Goal: Communication & Community: Answer question/provide support

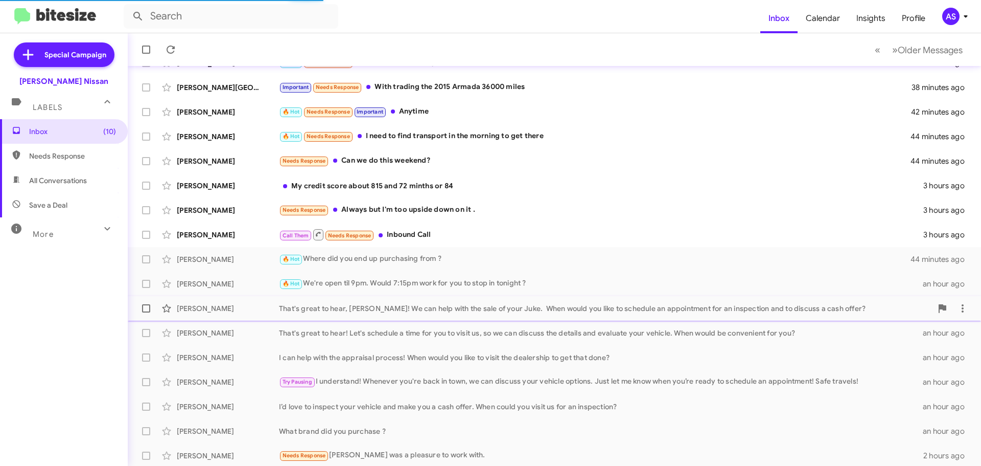
scroll to position [102, 0]
click at [399, 232] on div "Call Them Needs Response Inbound Call" at bounding box center [605, 233] width 653 height 13
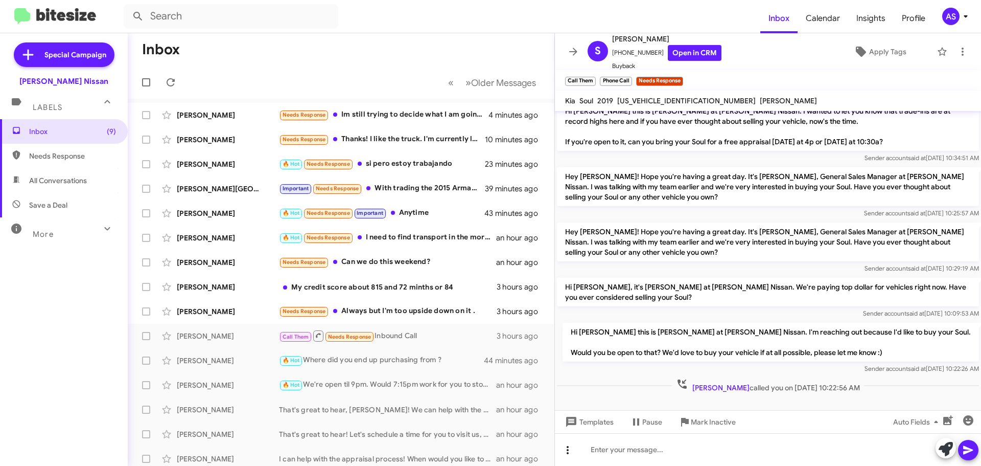
click at [572, 451] on icon at bounding box center [568, 450] width 12 height 12
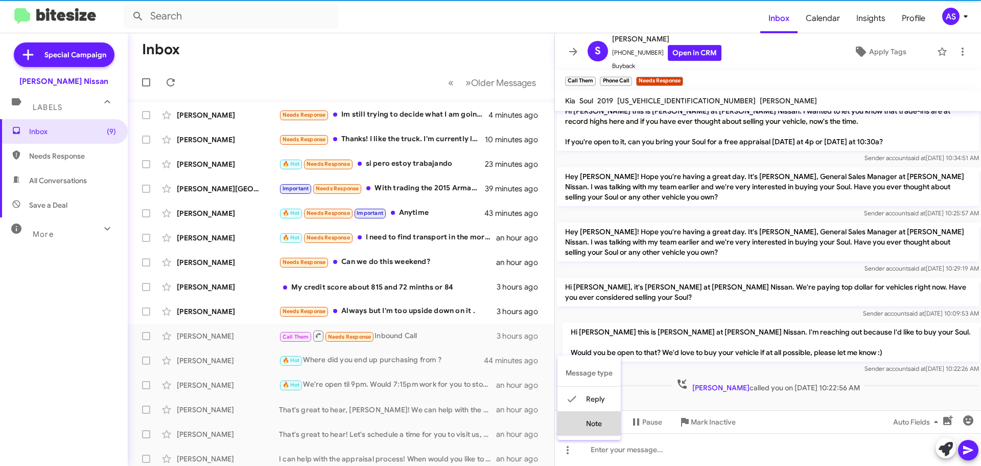
click at [588, 426] on button "note" at bounding box center [589, 423] width 63 height 25
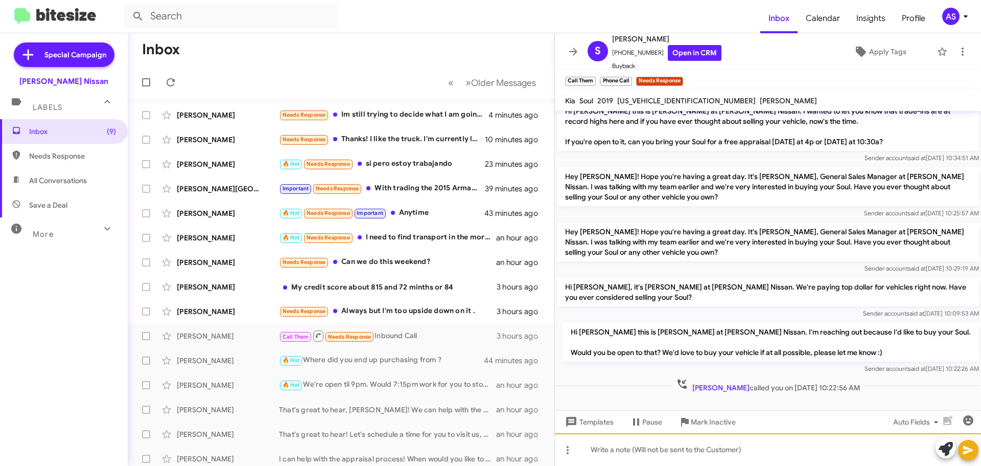
click at [620, 458] on div at bounding box center [768, 449] width 426 height 33
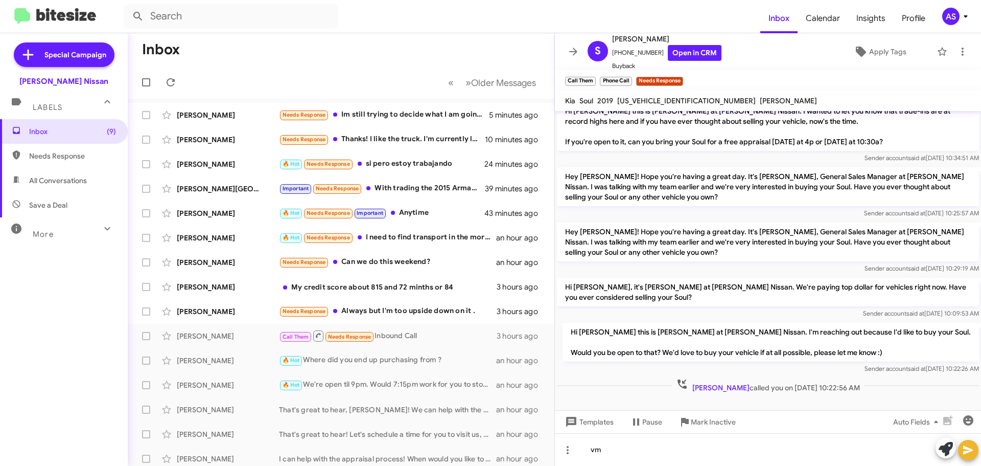
click at [977, 452] on button at bounding box center [968, 450] width 20 height 20
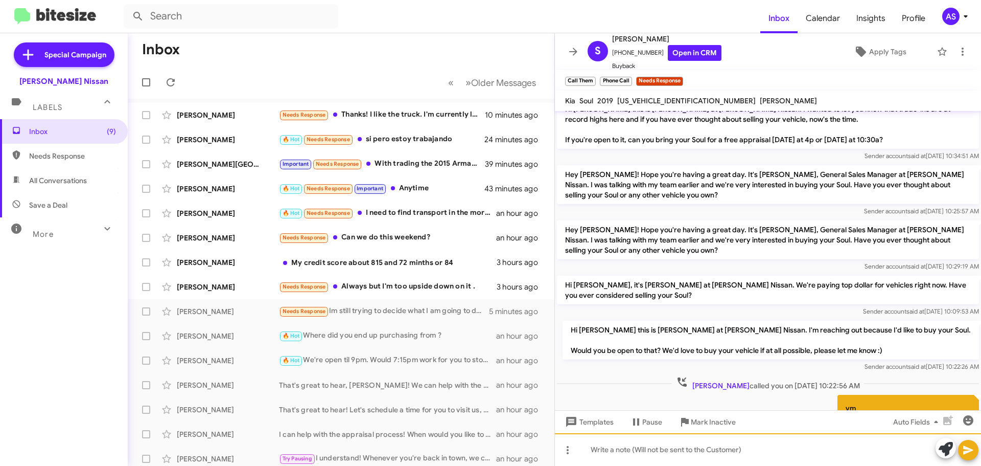
scroll to position [509, 0]
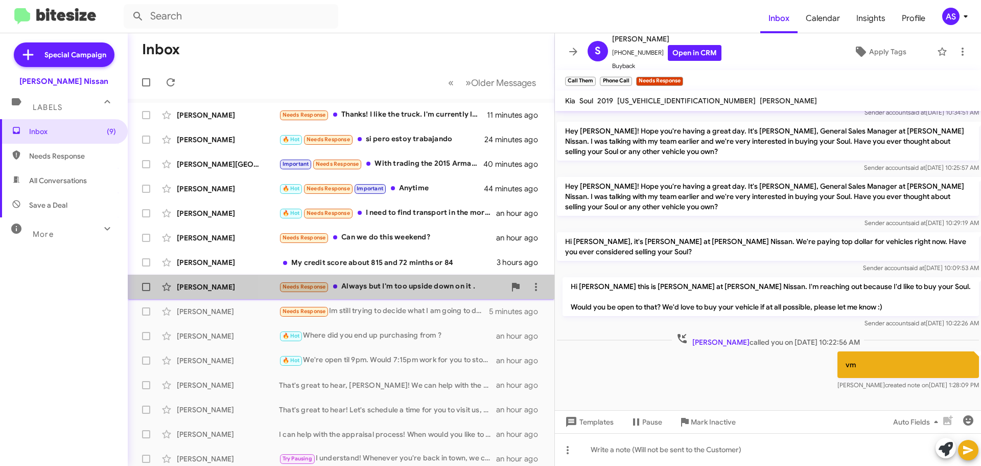
click at [420, 288] on div "Needs Response Always but I'm too upside down on it ." at bounding box center [392, 287] width 226 height 12
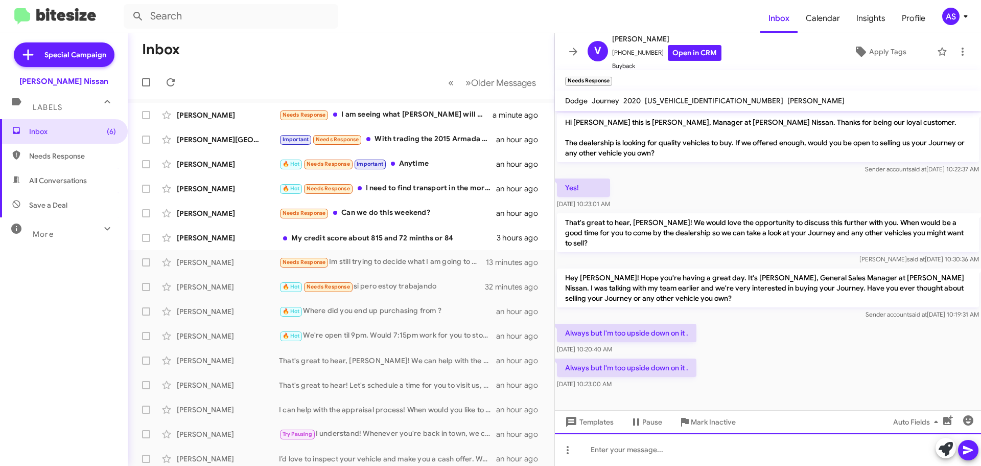
click at [698, 463] on div at bounding box center [768, 449] width 426 height 33
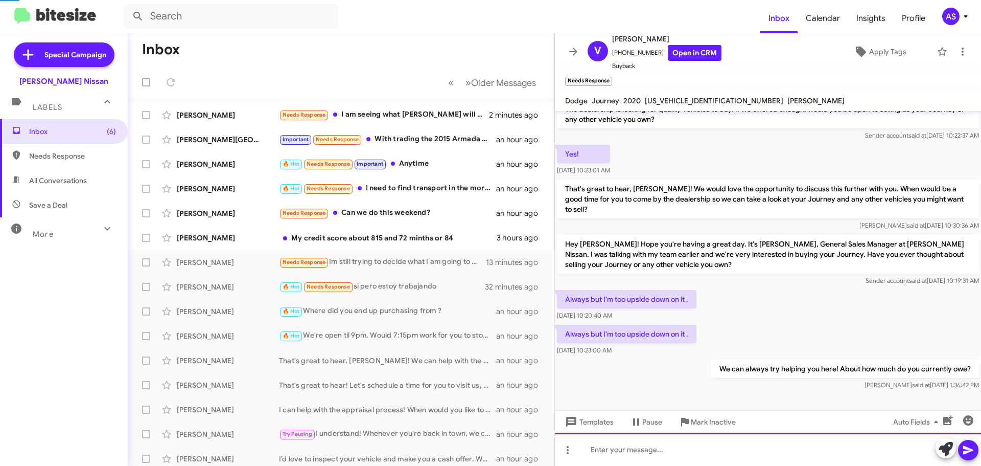
scroll to position [13, 0]
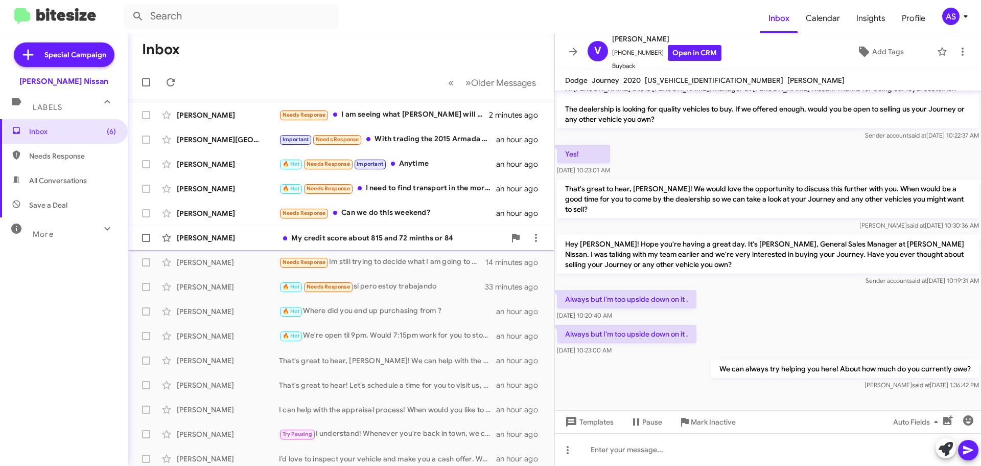
click at [439, 236] on div "My credit score about 815 and 72 minths or 84" at bounding box center [392, 238] width 226 height 10
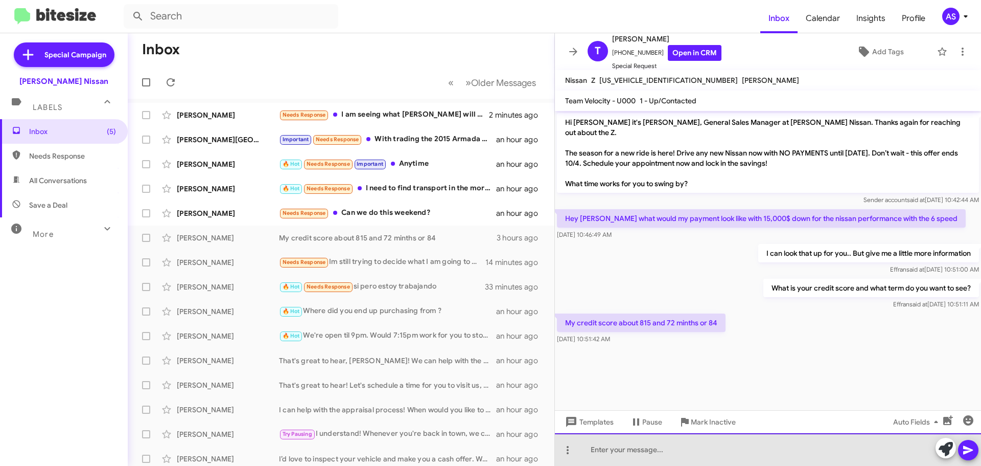
click at [668, 443] on div at bounding box center [768, 449] width 426 height 33
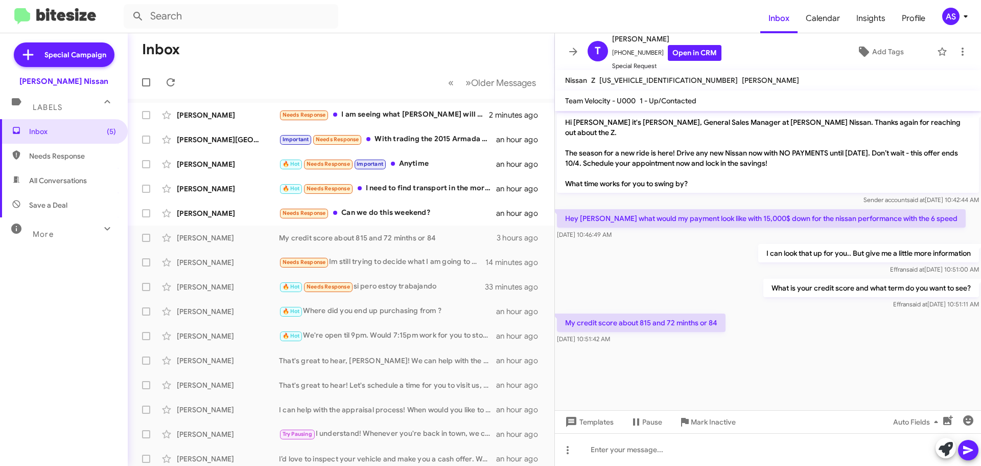
click at [735, 280] on div "What is your credit score and what term do you want to see? [PERSON_NAME] said …" at bounding box center [768, 294] width 426 height 35
click at [738, 325] on div "My credit score about 815 and 72 minths or 84 [DATE] 10:51:42 AM" at bounding box center [768, 328] width 426 height 35
click at [641, 357] on cdk-virtual-scroll-viewport "Hi [PERSON_NAME] it's [PERSON_NAME], General Sales Manager at [PERSON_NAME] Nis…" at bounding box center [768, 260] width 426 height 299
click at [691, 277] on div "What is your credit score and what term do you want to see? [PERSON_NAME] said …" at bounding box center [768, 294] width 426 height 35
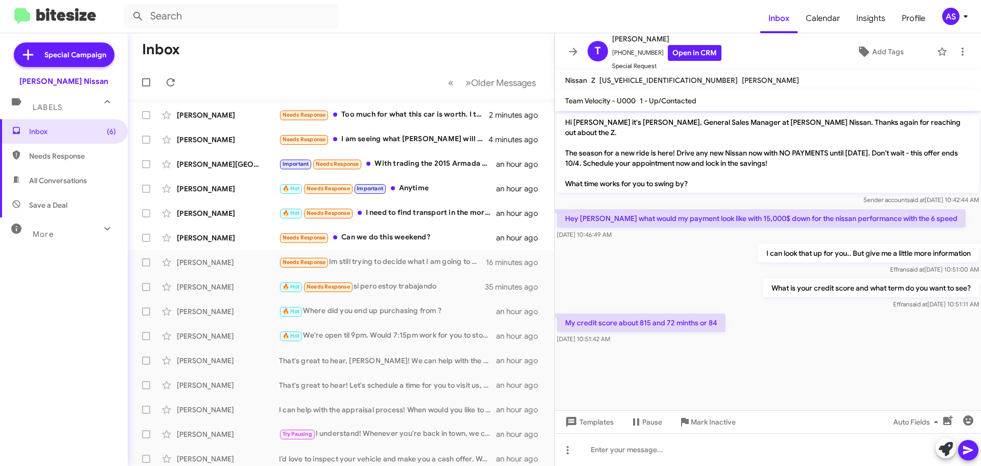
click at [81, 286] on div "Inbox (6) Needs Response All Conversations Save a Deal More Important 🔥 Hot App…" at bounding box center [64, 259] width 128 height 280
click at [391, 241] on div "Needs Response Can we do this weekend?" at bounding box center [392, 238] width 226 height 12
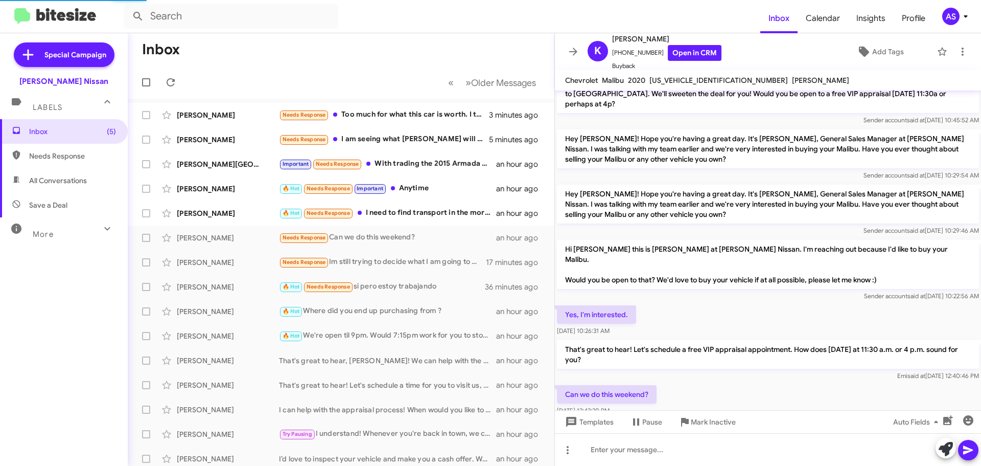
scroll to position [329, 0]
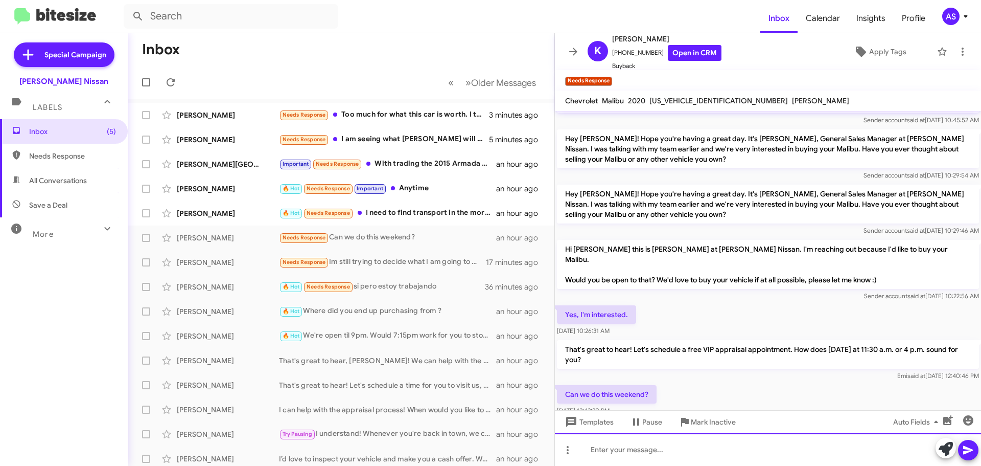
click at [682, 445] on div at bounding box center [768, 449] width 426 height 33
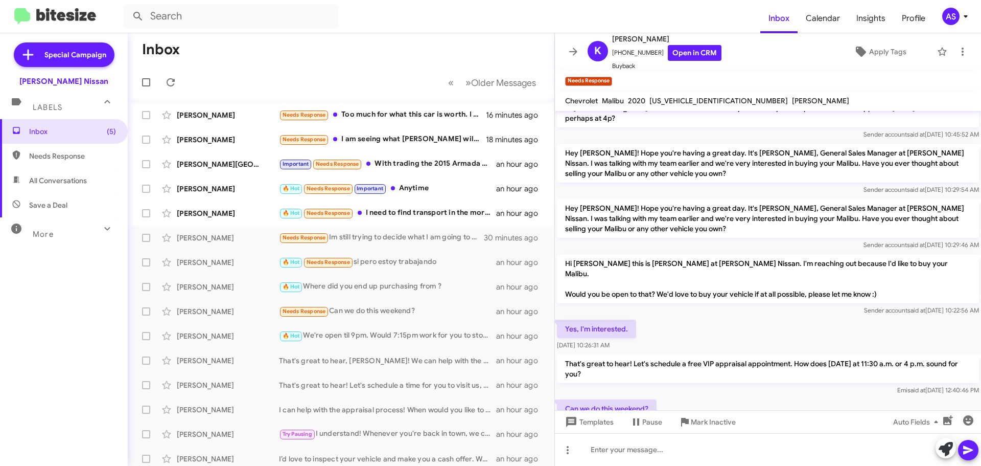
scroll to position [329, 0]
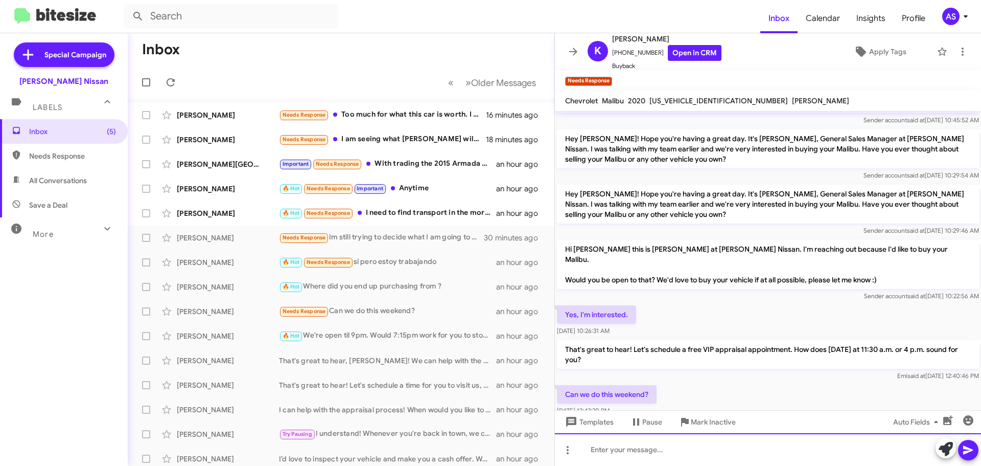
click at [699, 449] on div at bounding box center [768, 449] width 426 height 33
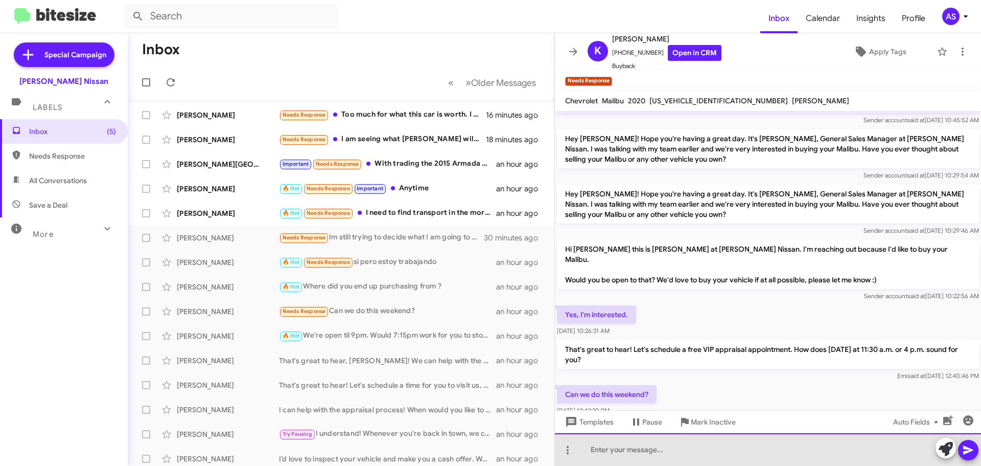
click at [794, 452] on div at bounding box center [768, 449] width 426 height 33
click at [793, 452] on div at bounding box center [768, 449] width 426 height 33
click at [724, 444] on div at bounding box center [768, 449] width 426 height 33
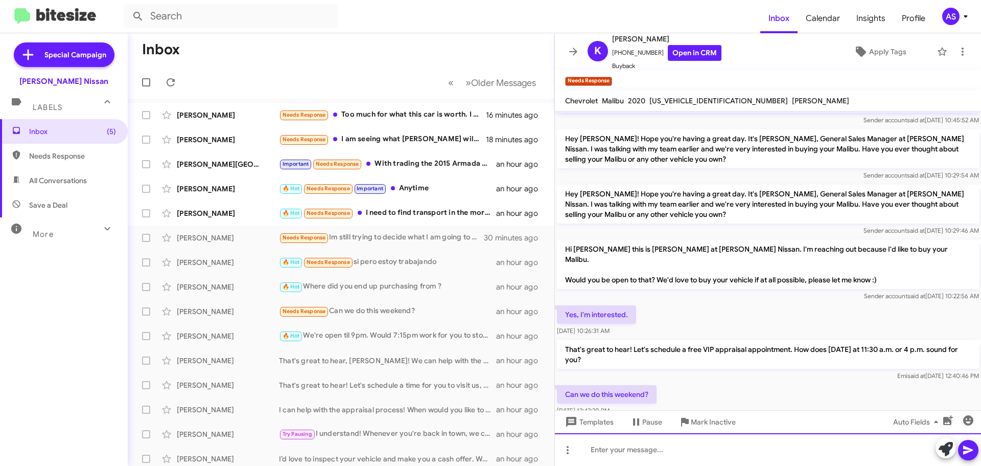
click at [733, 459] on div at bounding box center [768, 449] width 426 height 33
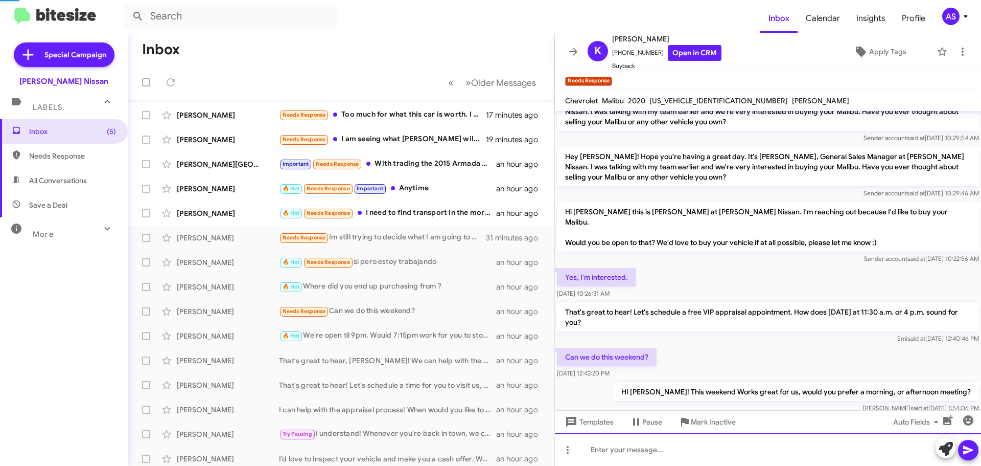
scroll to position [346, 0]
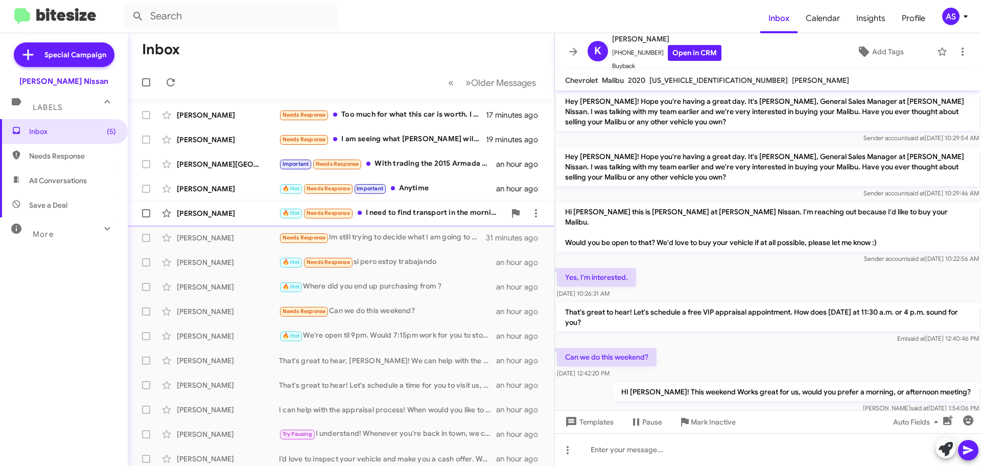
click at [410, 210] on div "🔥 Hot Needs Response I need to find transport in the morning to get there" at bounding box center [392, 213] width 226 height 12
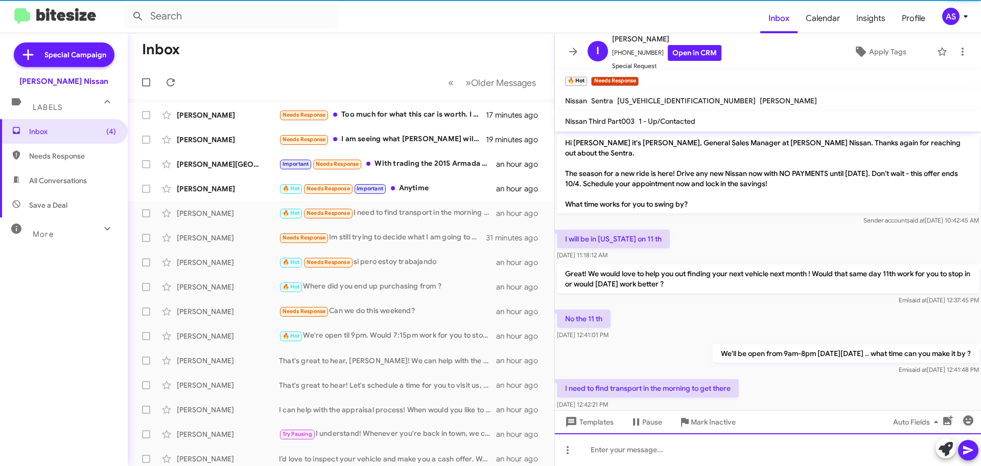
click at [679, 445] on div at bounding box center [768, 449] width 426 height 33
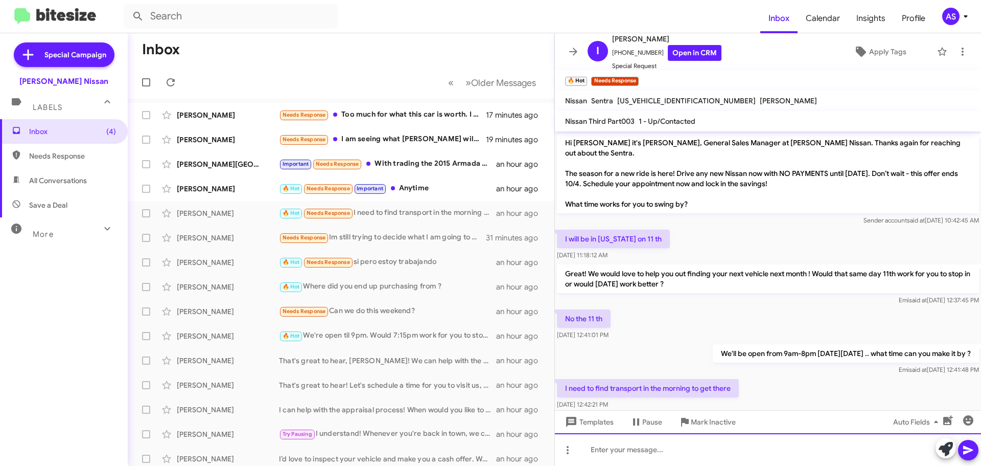
click at [684, 447] on div at bounding box center [768, 449] width 426 height 33
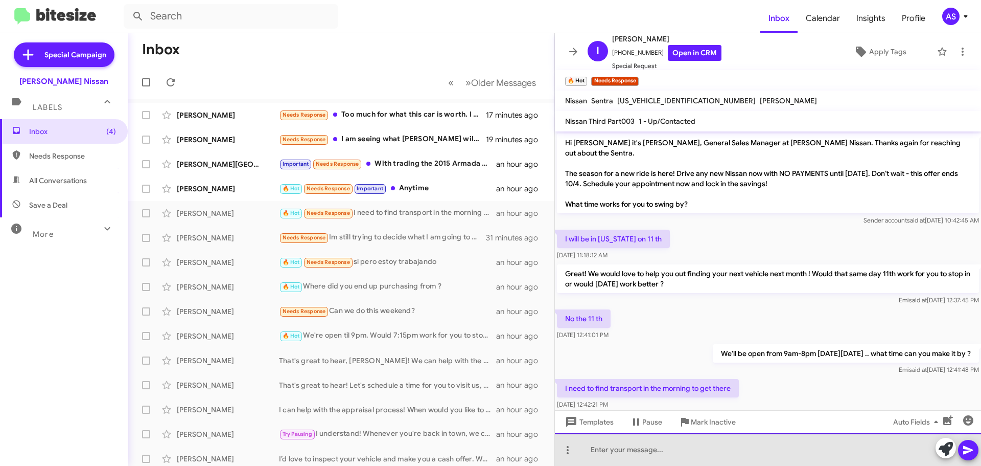
click at [738, 453] on div at bounding box center [768, 449] width 426 height 33
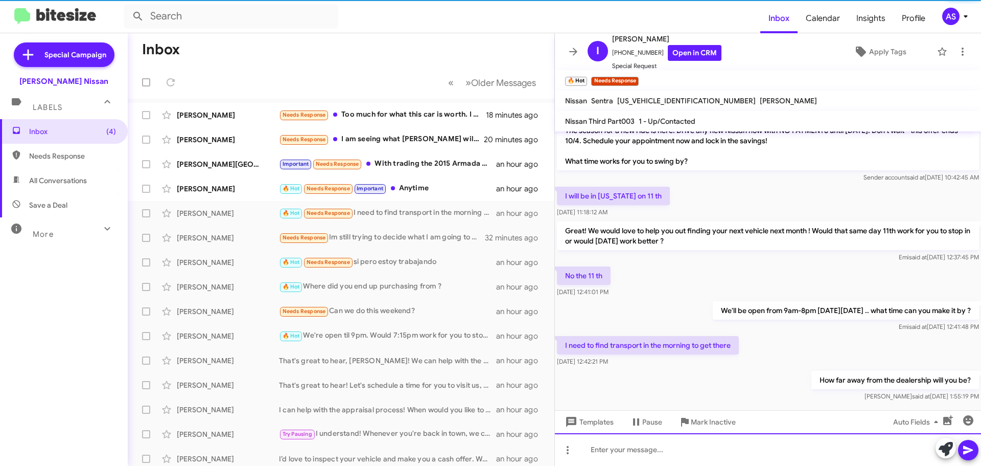
scroll to position [44, 0]
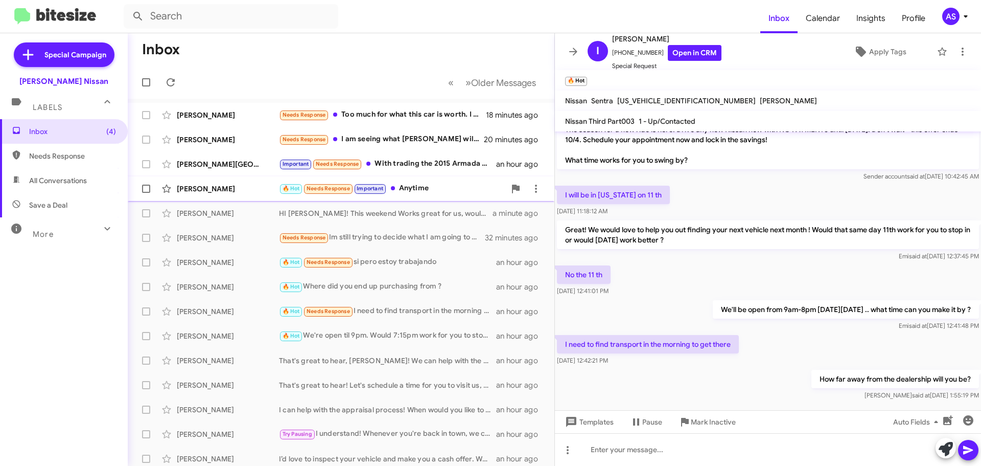
click at [438, 181] on div "Kaan Camuz 🔥 Hot Needs Response Important Anytime an hour ago" at bounding box center [341, 188] width 410 height 20
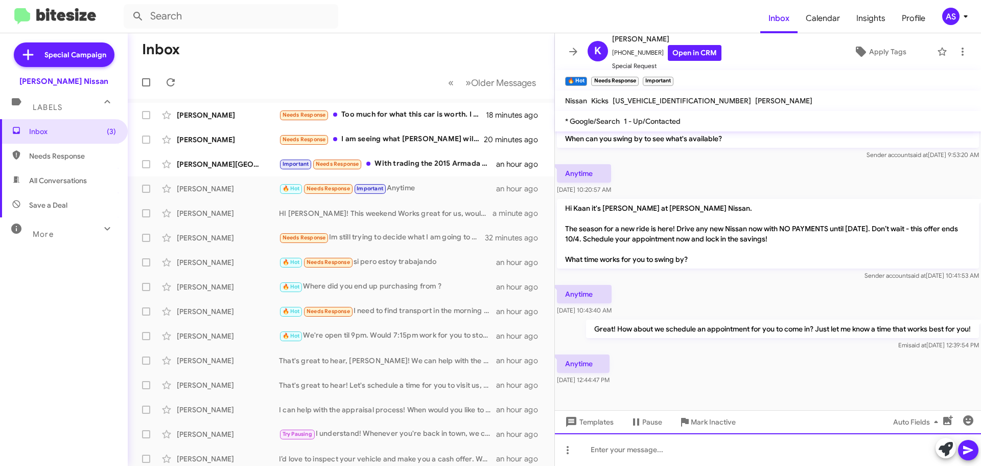
click at [702, 457] on div at bounding box center [768, 449] width 426 height 33
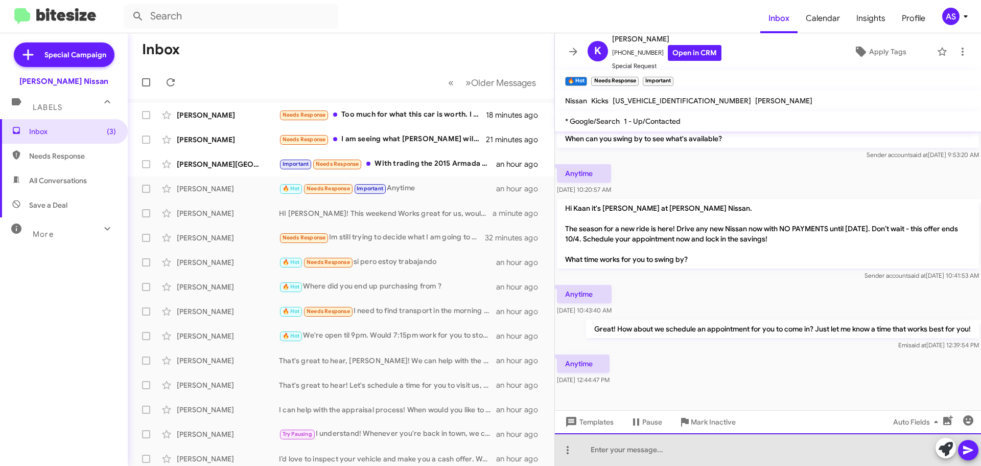
click at [705, 441] on div at bounding box center [768, 449] width 426 height 33
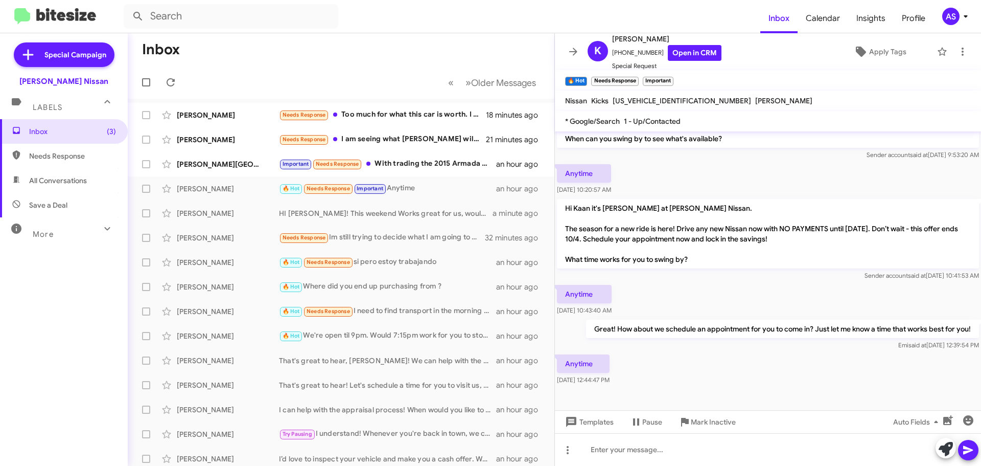
click at [665, 363] on div "Anytime Sep 30, 2025, 12:44:47 PM" at bounding box center [768, 369] width 426 height 35
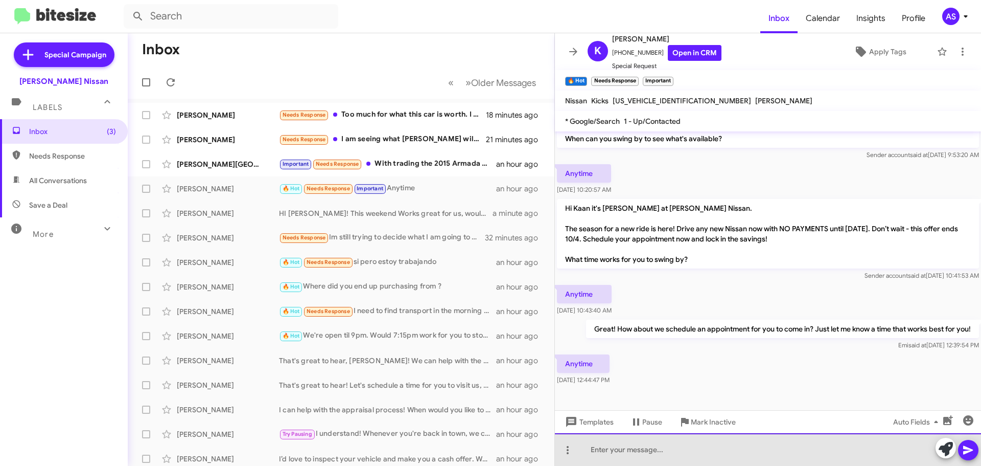
click at [609, 462] on div at bounding box center [768, 449] width 426 height 33
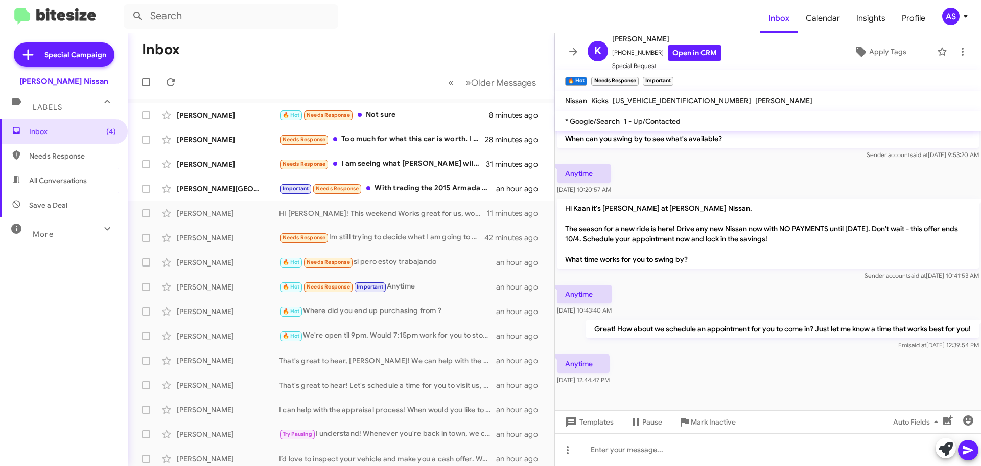
click at [741, 355] on div "Anytime Sep 30, 2025, 12:44:47 PM" at bounding box center [768, 369] width 426 height 35
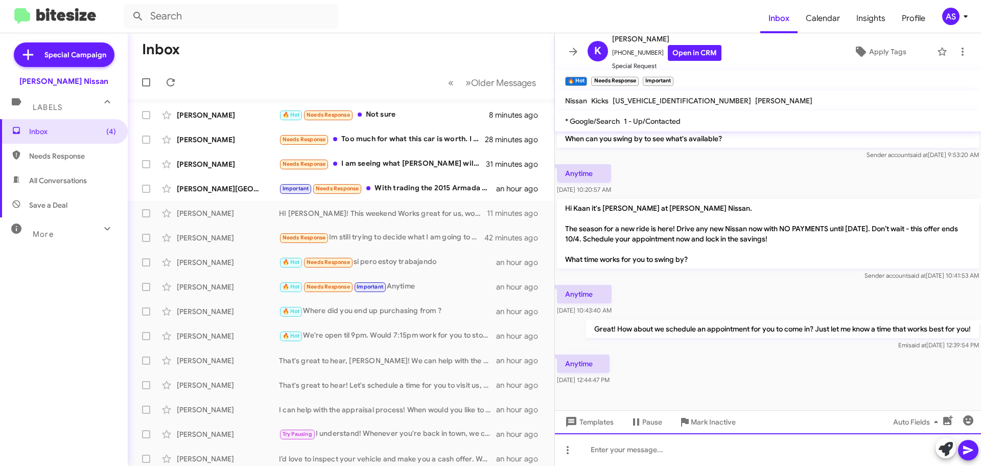
click at [678, 440] on div at bounding box center [768, 449] width 426 height 33
click at [652, 446] on div at bounding box center [768, 449] width 426 height 33
click at [699, 451] on div at bounding box center [768, 449] width 426 height 33
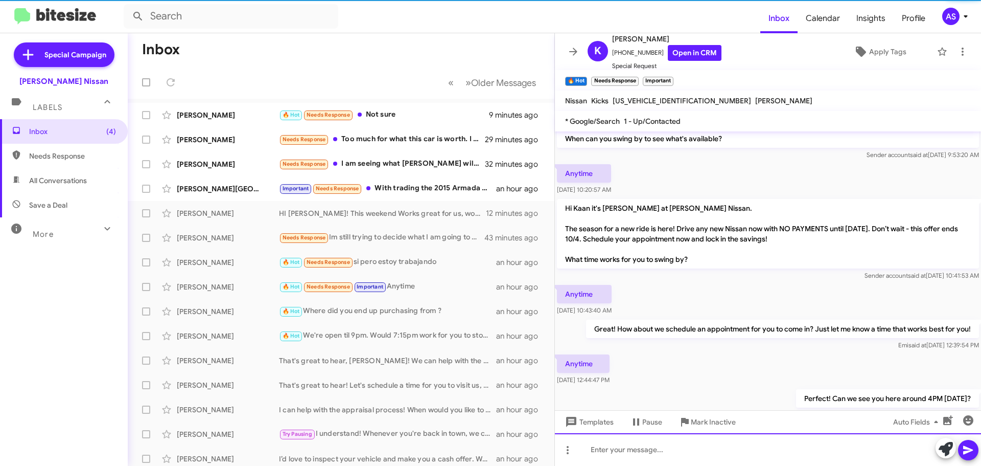
scroll to position [0, 0]
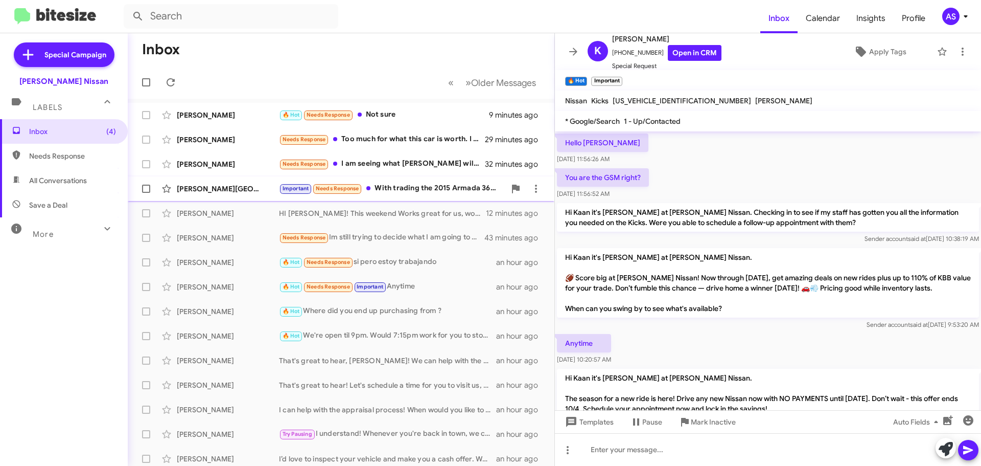
click at [430, 195] on div "Mounaim Hmar-Lagroun Important Needs Response With trading the 2015 Armada 3600…" at bounding box center [341, 188] width 410 height 20
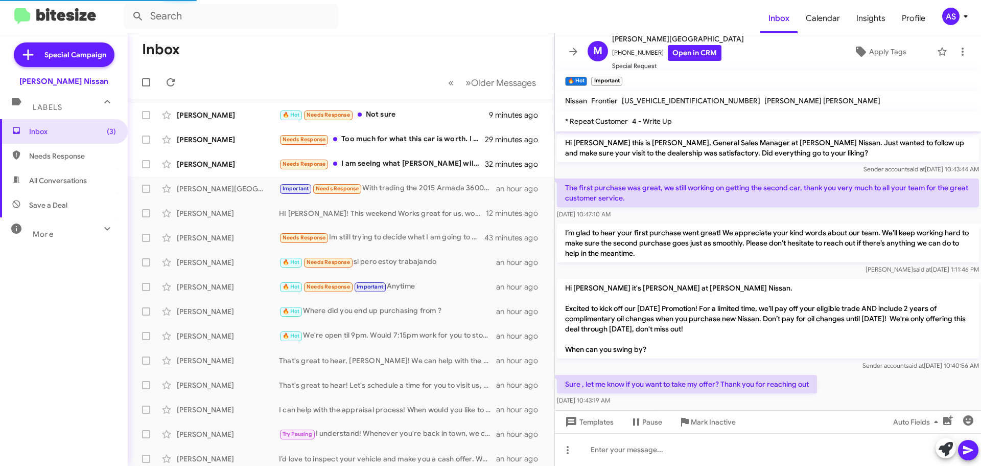
scroll to position [367, 0]
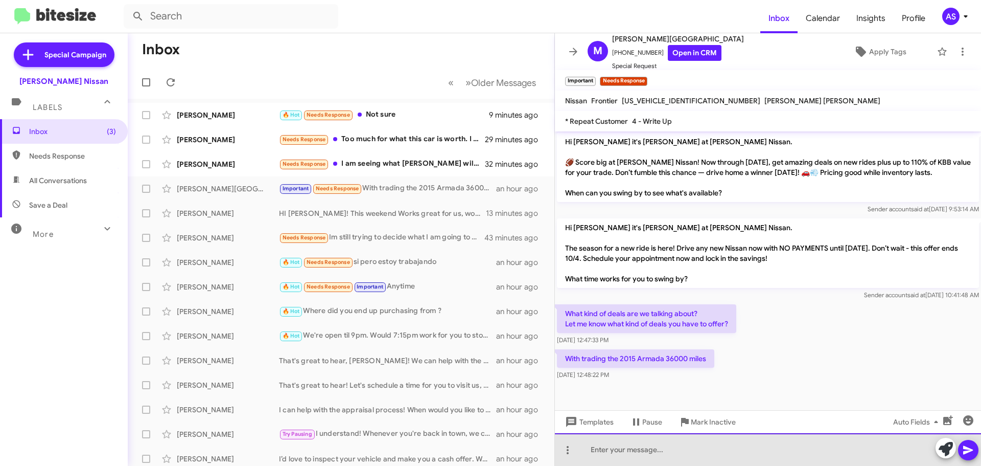
click at [739, 447] on div at bounding box center [768, 449] width 426 height 33
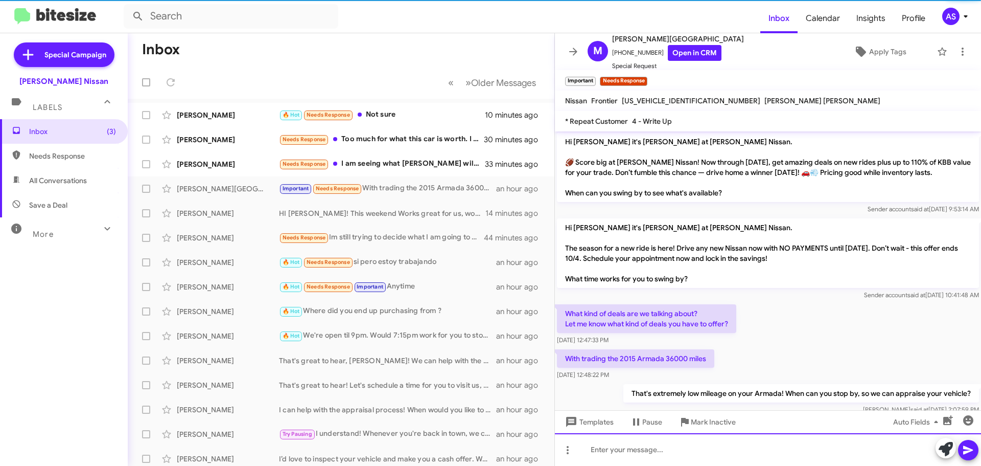
scroll to position [0, 0]
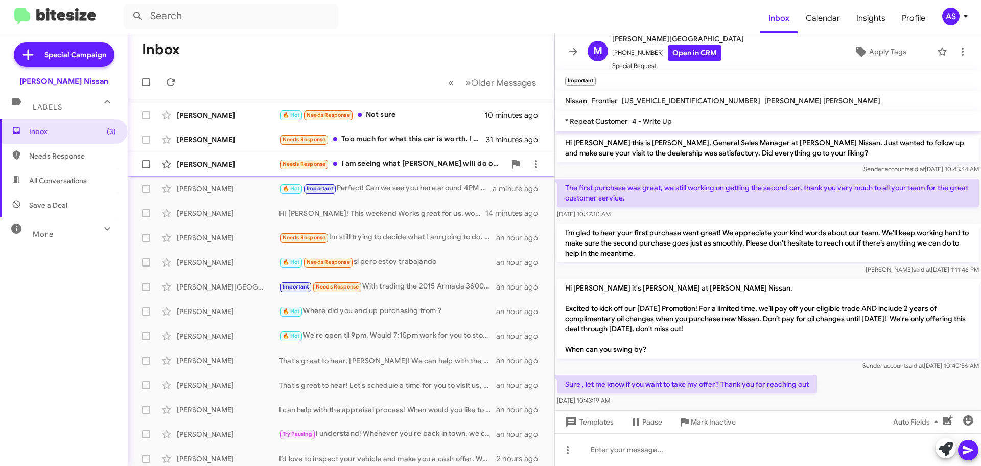
click at [403, 168] on div "Needs Response I am seeing what Chase will do on financing" at bounding box center [392, 164] width 226 height 12
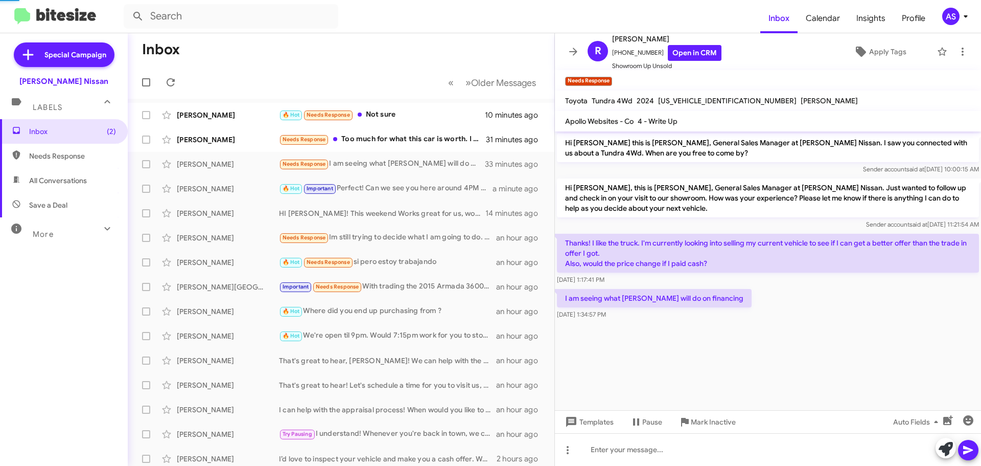
click at [649, 364] on cdk-virtual-scroll-viewport "Hi Rick this is Shawn Kennedy, General Sales Manager at Baker Nissan. I saw you…" at bounding box center [768, 270] width 426 height 279
click at [735, 365] on cdk-virtual-scroll-viewport "Hi Rick this is Shawn Kennedy, General Sales Manager at Baker Nissan. I saw you…" at bounding box center [768, 270] width 426 height 279
click at [683, 369] on cdk-virtual-scroll-viewport "Hi Rick this is Shawn Kennedy, General Sales Manager at Baker Nissan. I saw you…" at bounding box center [768, 270] width 426 height 279
click at [567, 451] on icon at bounding box center [568, 450] width 12 height 12
click at [612, 434] on button "note" at bounding box center [589, 423] width 63 height 25
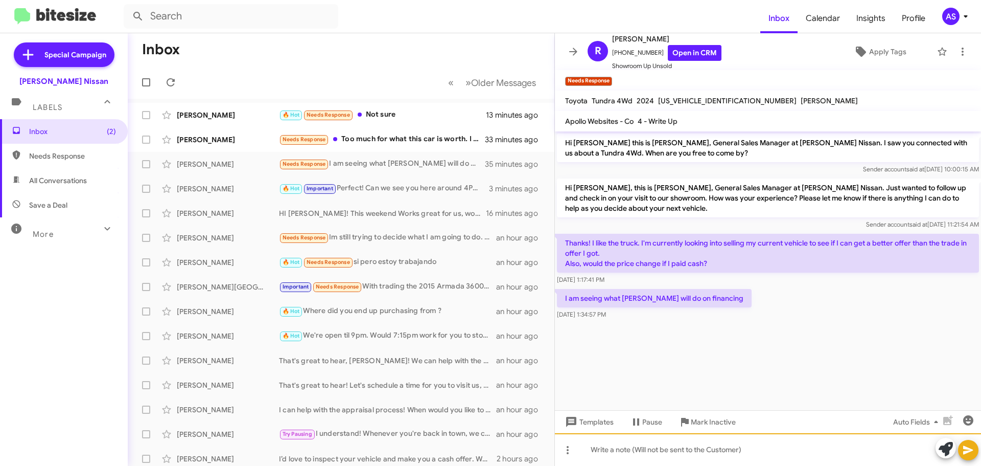
click at [635, 451] on div at bounding box center [768, 449] width 426 height 33
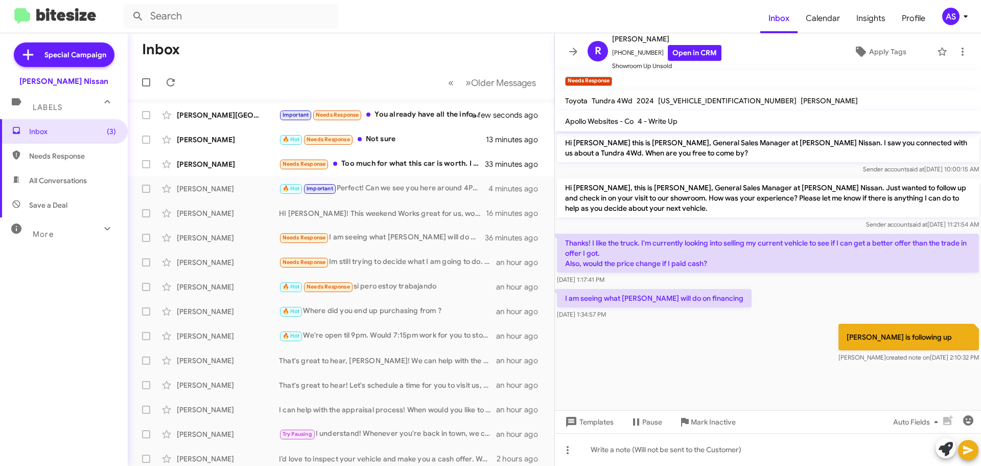
click at [682, 363] on div "Bryce is following up Axel created note on Sep 30, 2025, 2:10:32 PM" at bounding box center [768, 342] width 426 height 43
click at [436, 167] on div "Needs Response Too much for what this car is worth. I tried a few months ago at…" at bounding box center [392, 164] width 226 height 12
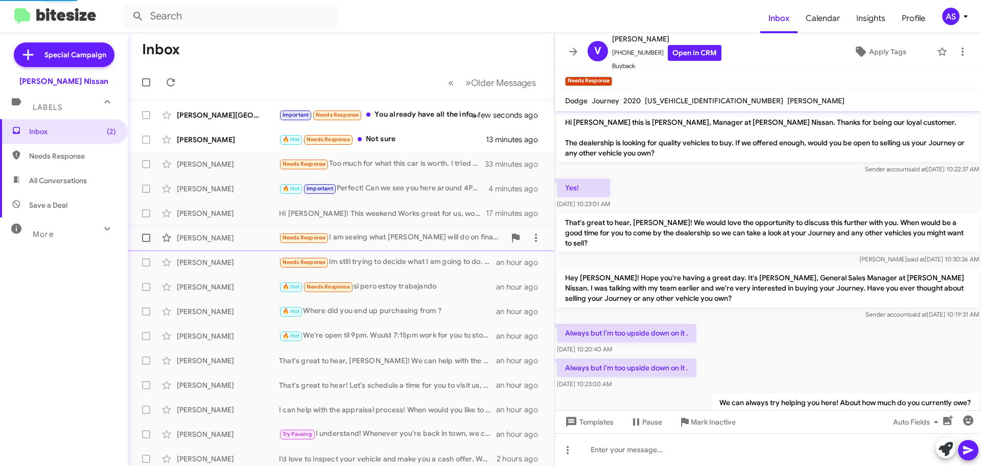
scroll to position [71, 0]
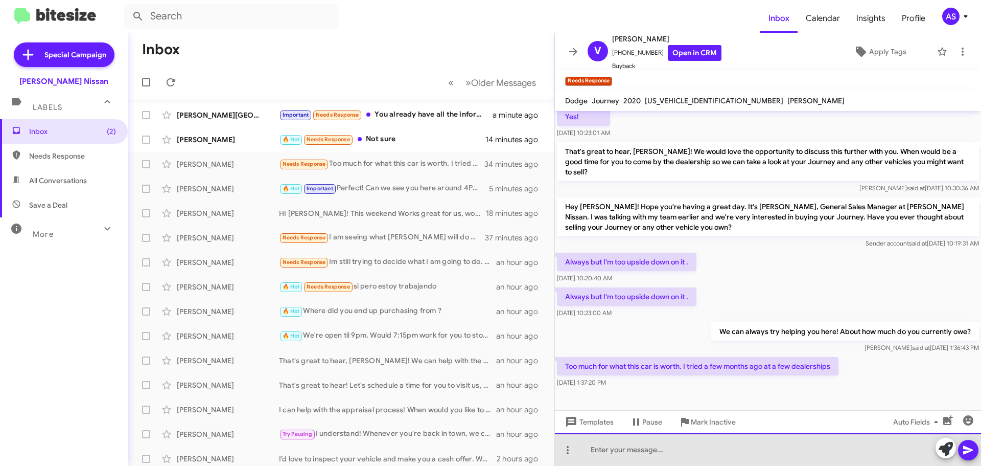
click at [778, 450] on div at bounding box center [768, 449] width 426 height 33
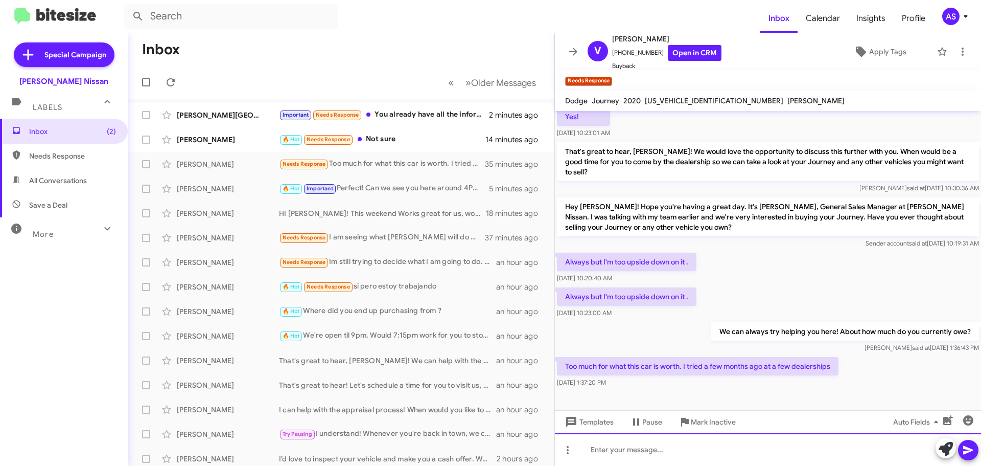
click at [678, 461] on div at bounding box center [768, 449] width 426 height 33
click at [844, 455] on div at bounding box center [768, 449] width 426 height 33
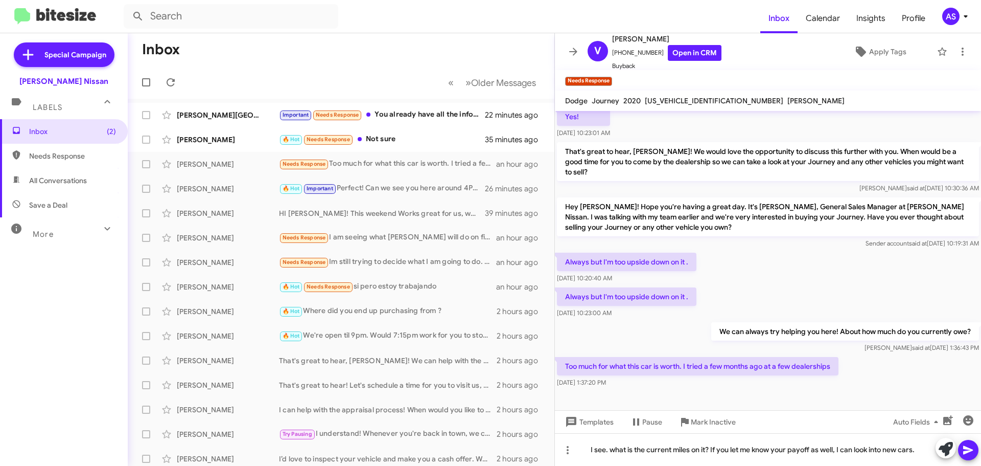
drag, startPoint x: 87, startPoint y: 317, endPoint x: 92, endPoint y: 319, distance: 5.5
click at [87, 317] on div "Inbox (2) Needs Response All Conversations Save a Deal More Important 🔥 Hot App…" at bounding box center [64, 259] width 128 height 280
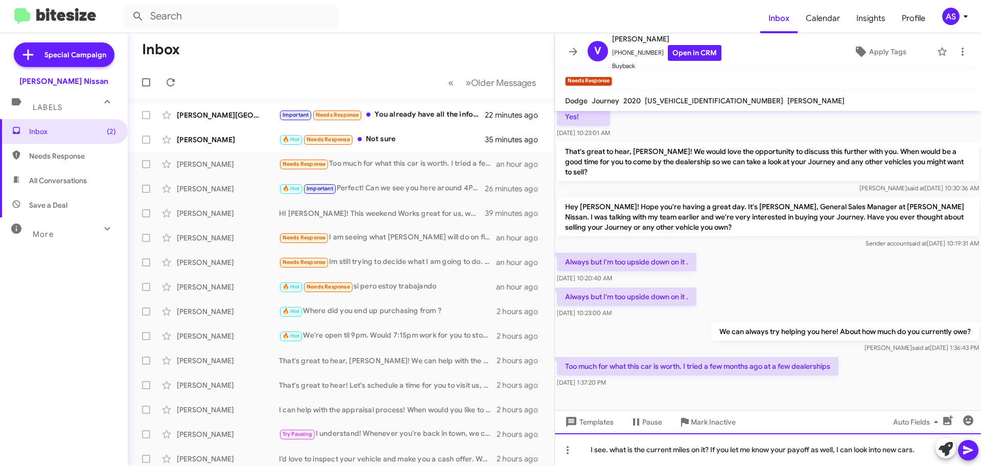
click at [922, 452] on div "I see. what is the current miles on it? If you let me know your payoff as well,…" at bounding box center [768, 449] width 426 height 33
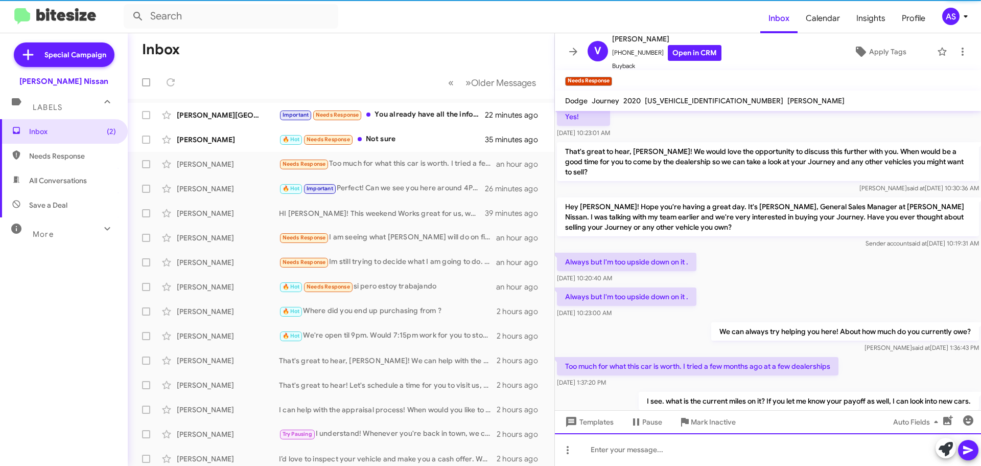
scroll to position [0, 0]
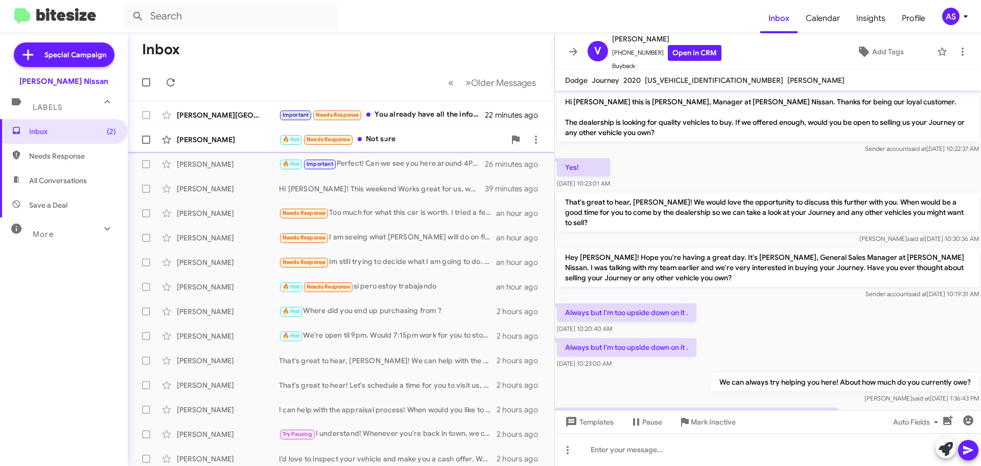
click at [394, 140] on div "🔥 Hot Needs Response Not sure" at bounding box center [392, 139] width 226 height 12
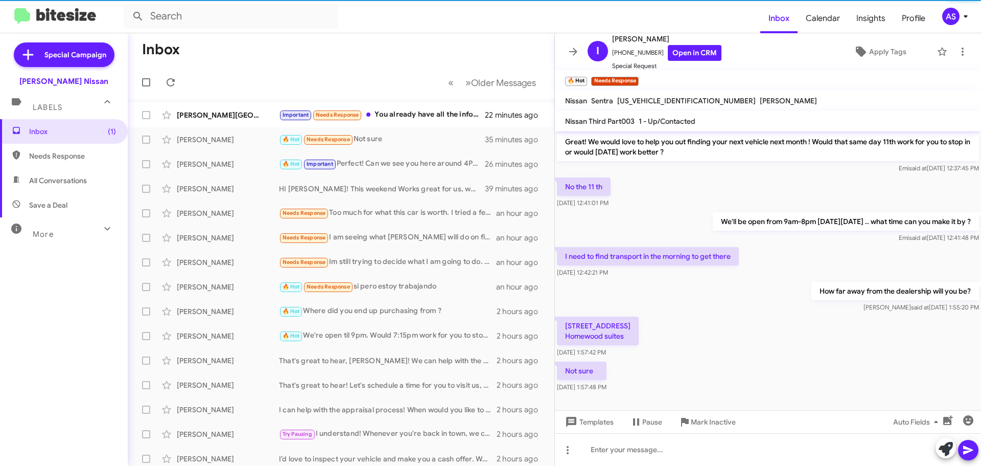
scroll to position [139, 0]
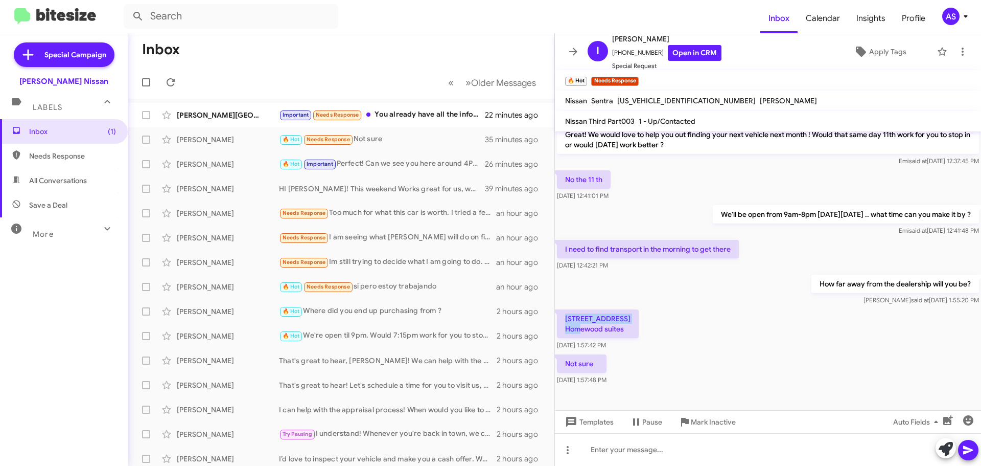
drag, startPoint x: 564, startPoint y: 306, endPoint x: 669, endPoint y: 309, distance: 104.8
click at [669, 309] on div "8950 Fallbrook Drive Houston TX 77064 US Homewood suites Sep 30, 2025, 1:57:42 …" at bounding box center [768, 329] width 426 height 45
click at [670, 309] on div "8950 Fallbrook Drive Houston TX 77064 US Homewood suites Sep 30, 2025, 1:57:42 …" at bounding box center [768, 329] width 426 height 45
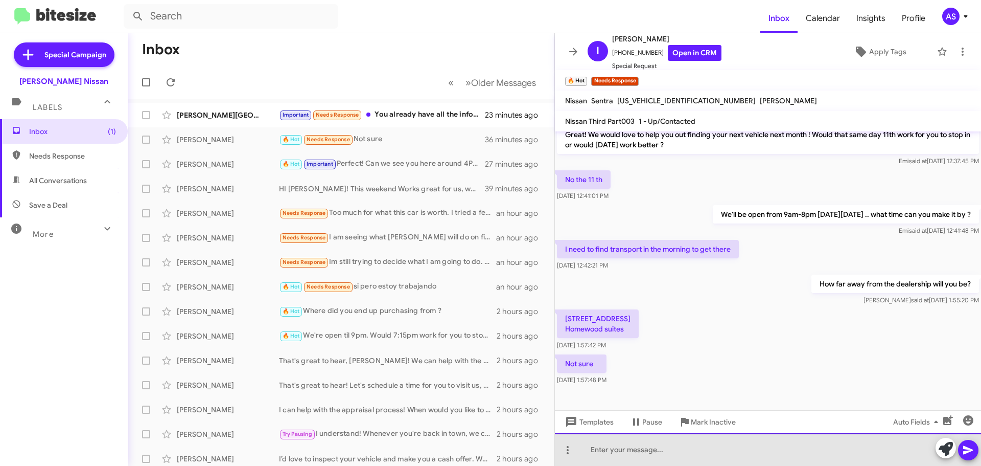
click at [611, 452] on div at bounding box center [768, 449] width 426 height 33
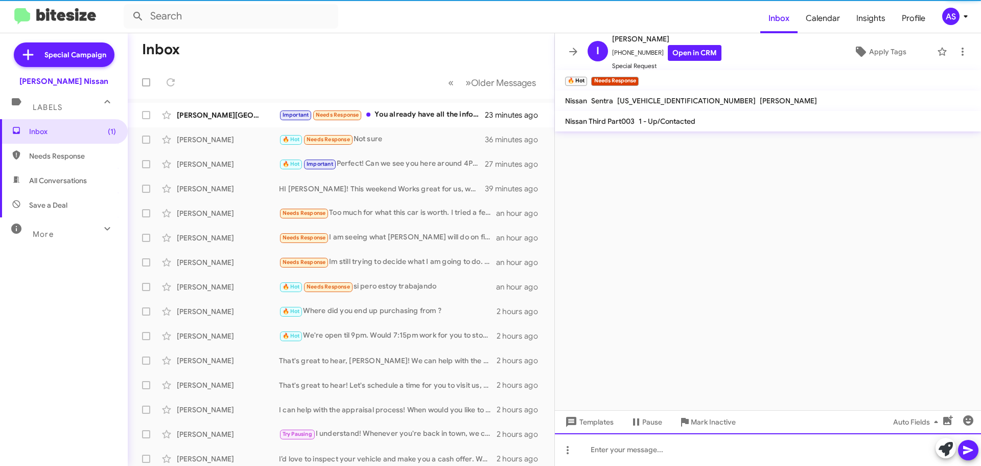
scroll to position [0, 0]
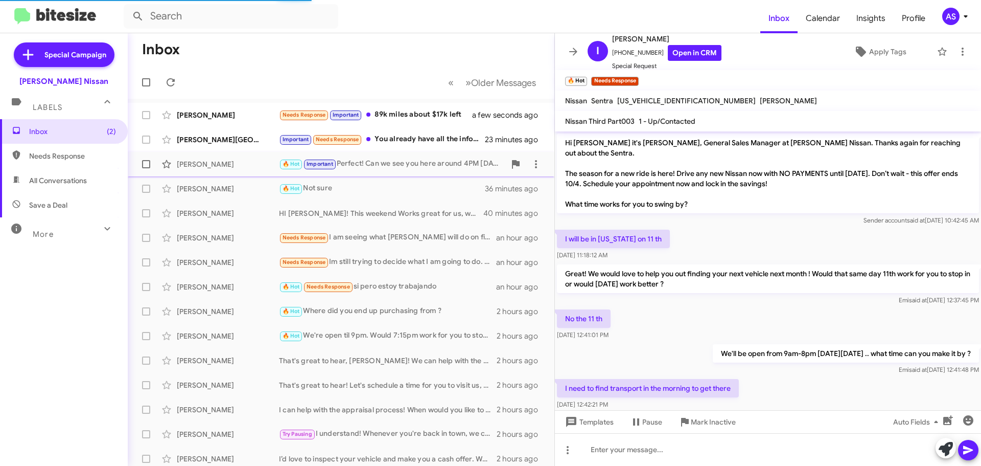
click at [417, 160] on div "🔥 Hot Important Perfect! Can we see you here around 4PM today?" at bounding box center [392, 164] width 226 height 12
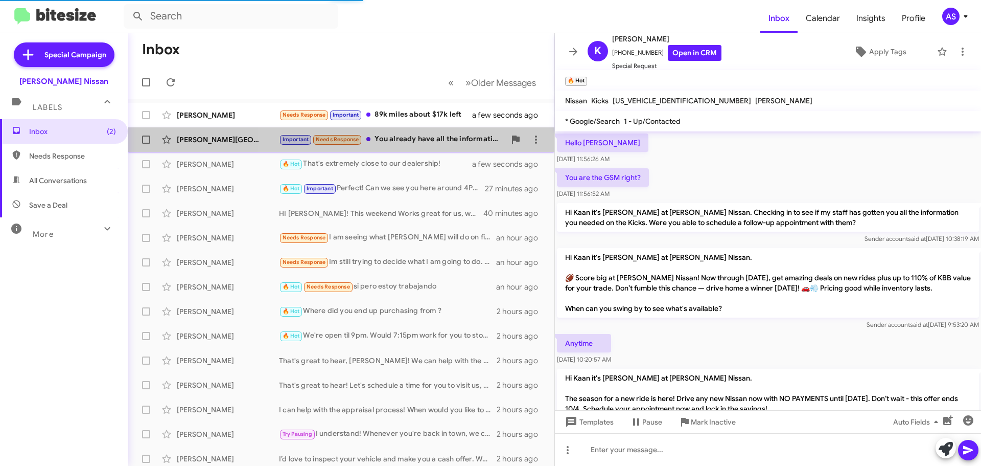
click at [419, 140] on div "Important Needs Response You already have all the information , the car is in A…" at bounding box center [392, 139] width 226 height 12
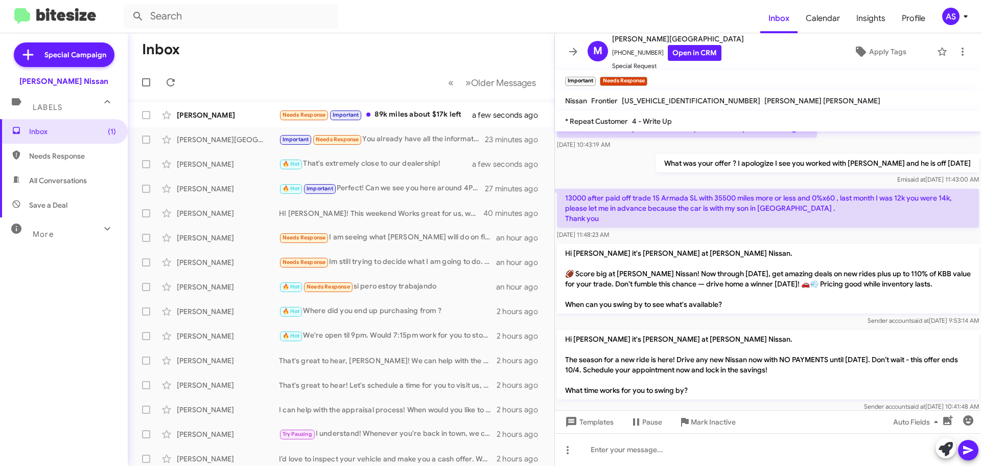
scroll to position [442, 0]
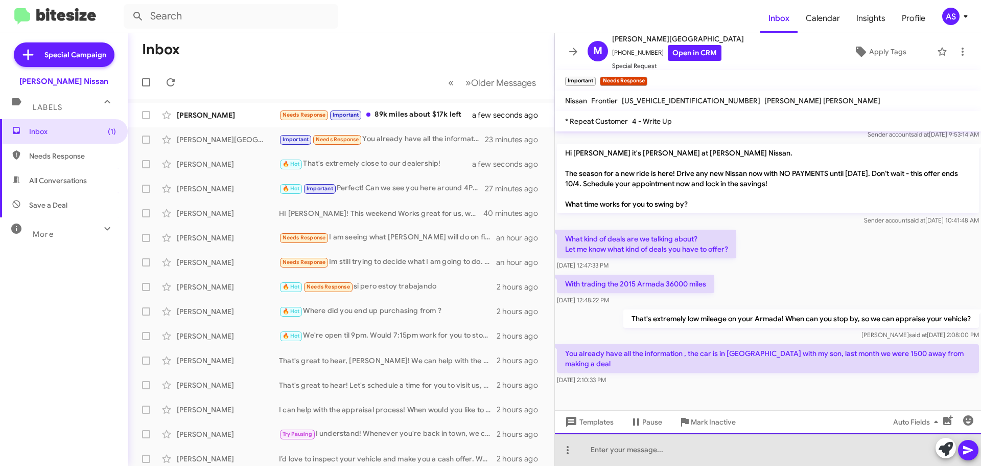
click at [717, 454] on div at bounding box center [768, 449] width 426 height 33
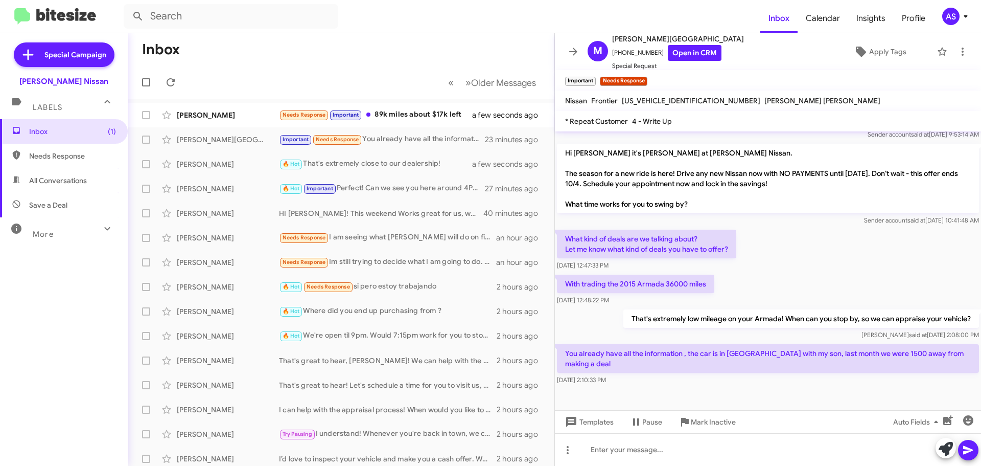
click at [710, 376] on div "You already have all the information , the car is in Austin with my son, last m…" at bounding box center [768, 364] width 426 height 45
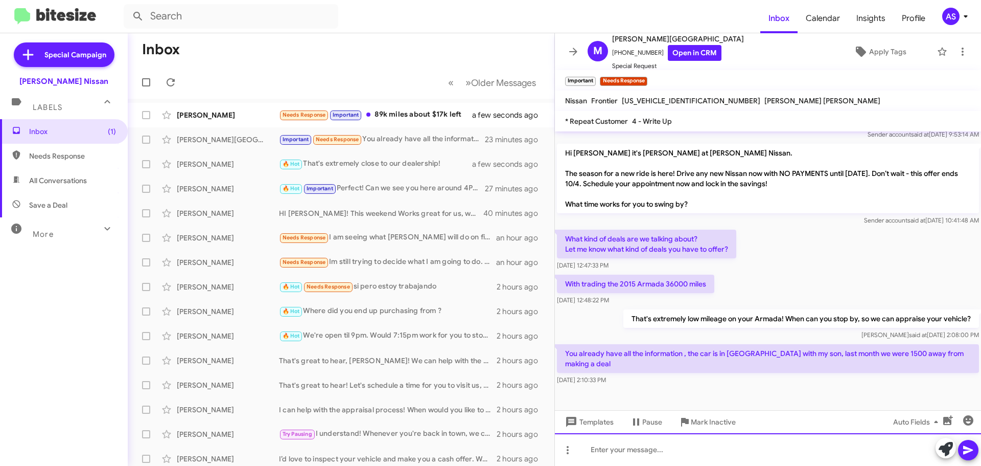
click at [645, 453] on div at bounding box center [768, 449] width 426 height 33
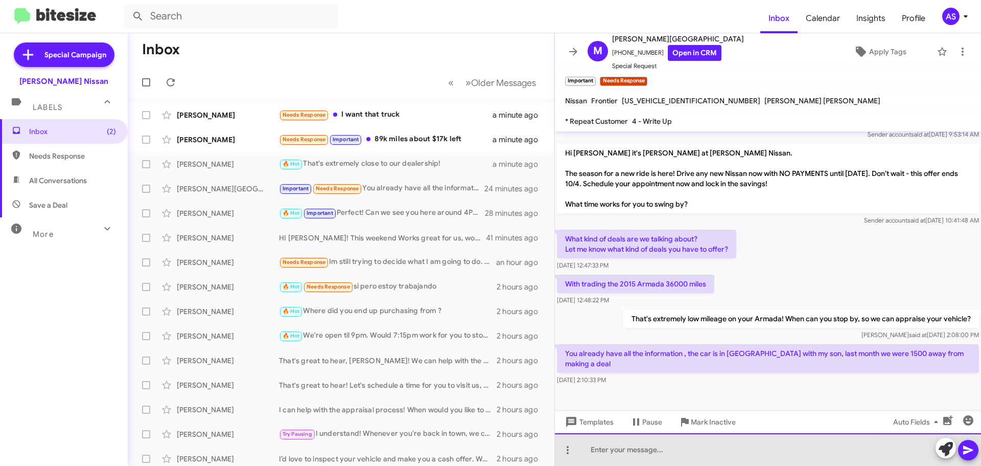
click at [668, 455] on div at bounding box center [768, 449] width 426 height 33
click at [631, 444] on div at bounding box center [768, 449] width 426 height 33
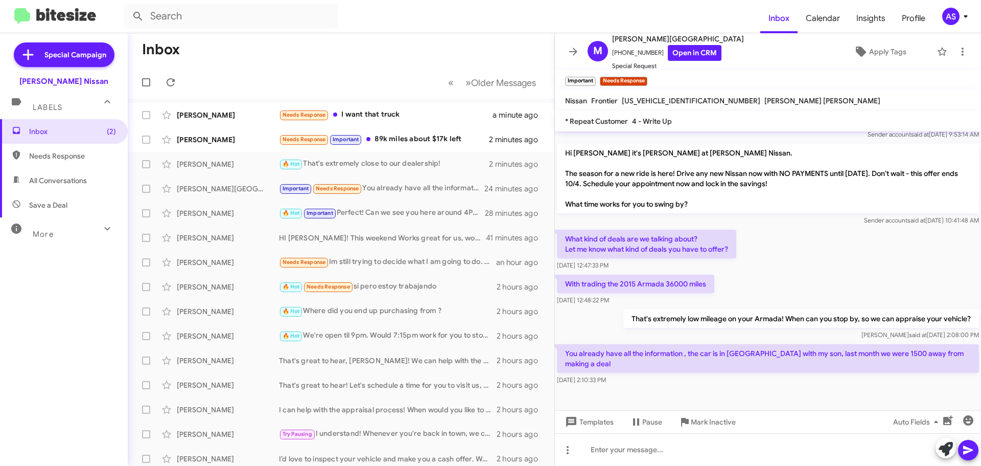
click at [658, 387] on div at bounding box center [768, 403] width 426 height 33
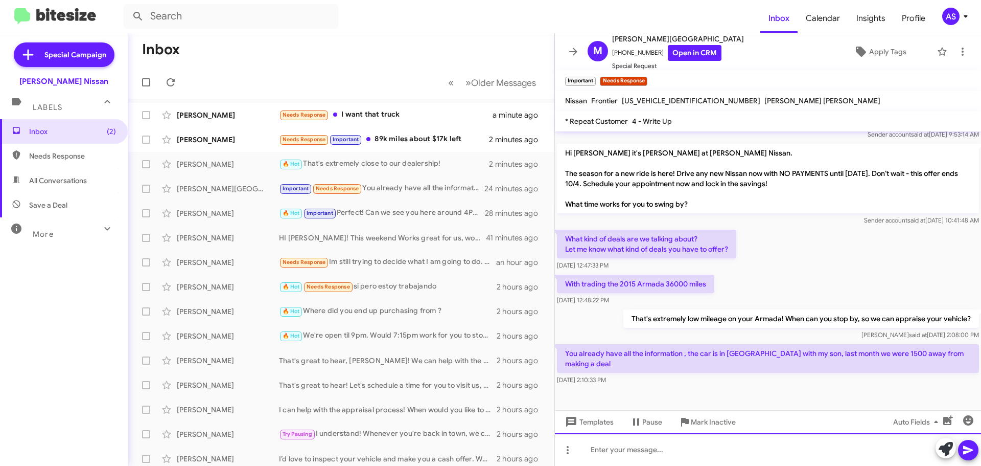
click at [641, 445] on div at bounding box center [768, 449] width 426 height 33
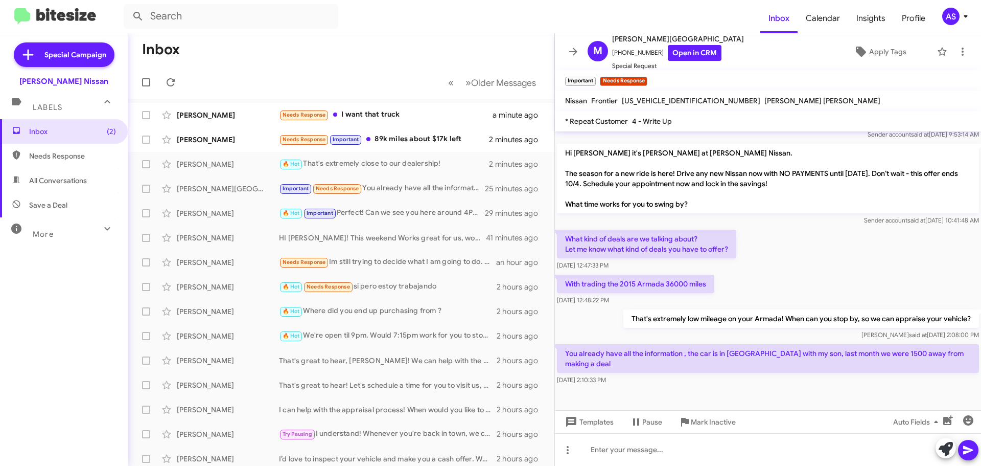
click at [672, 387] on div at bounding box center [768, 403] width 426 height 33
click at [736, 387] on div at bounding box center [768, 403] width 426 height 33
click at [737, 387] on div at bounding box center [768, 403] width 426 height 33
click at [731, 399] on mat-tooltip-component "Mark Inactive" at bounding box center [706, 397] width 54 height 31
